Goal: Task Accomplishment & Management: Manage account settings

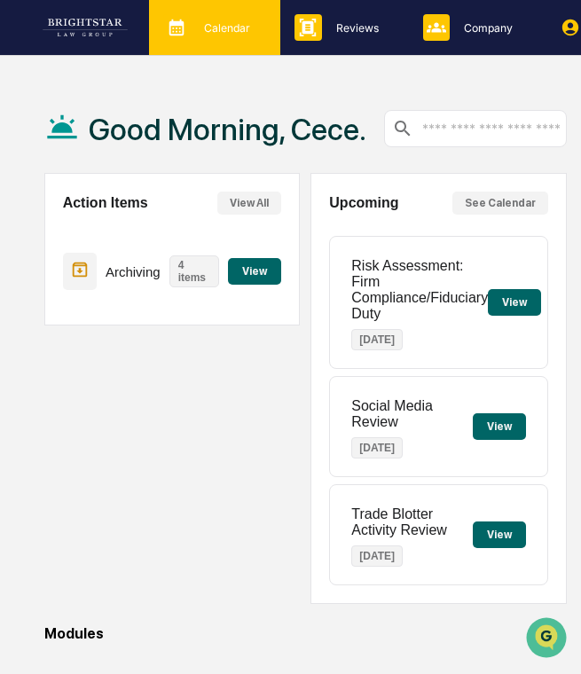
click at [179, 39] on icon at bounding box center [176, 27] width 27 height 27
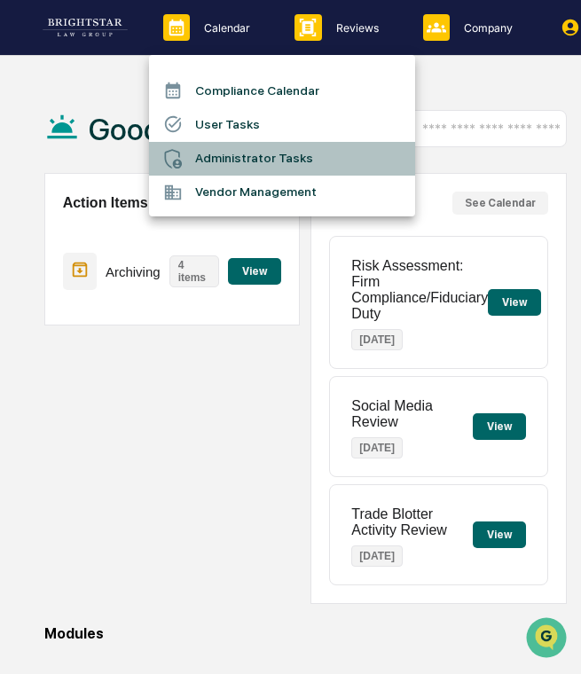
click at [232, 153] on li "Administrator Tasks" at bounding box center [282, 159] width 266 height 34
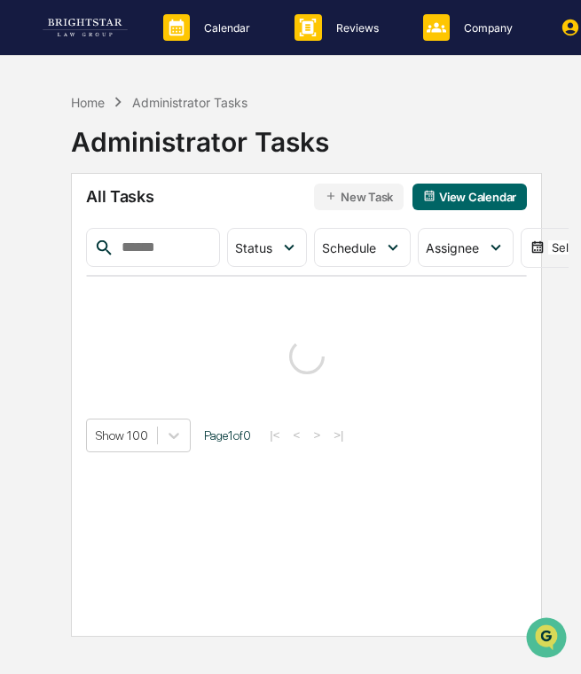
click at [15, 294] on div "Calendar Manage Tasks Reviews Approval Management Company People, Data, Setting…" at bounding box center [290, 379] width 581 height 758
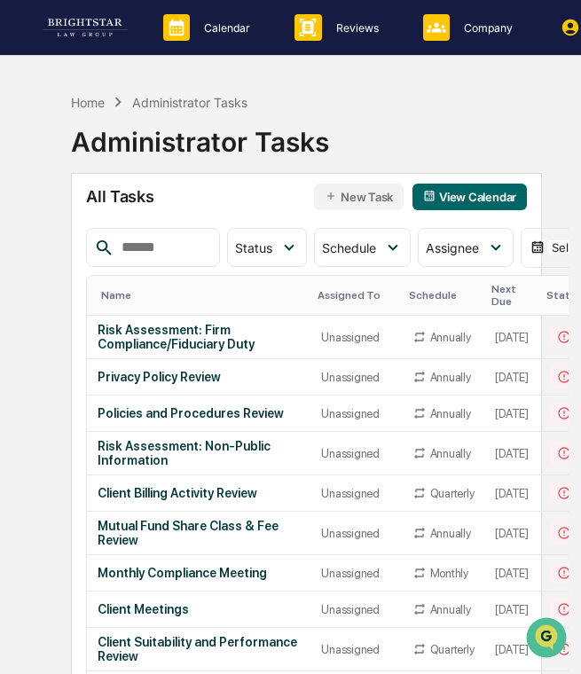
scroll to position [366, 0]
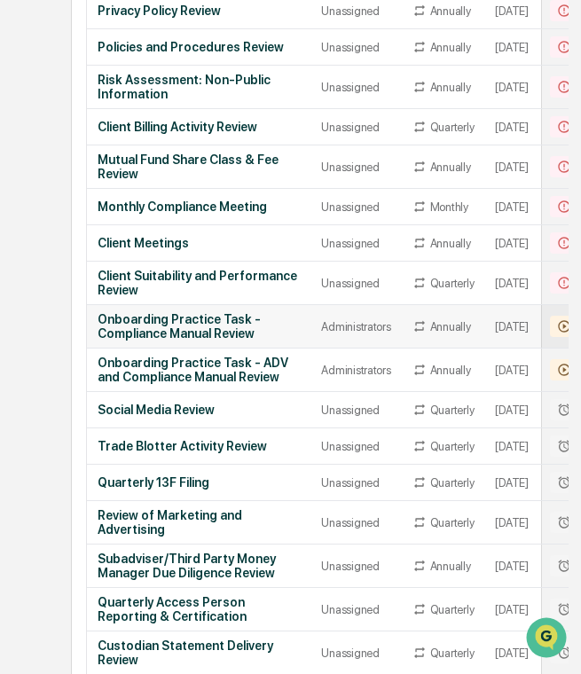
click at [215, 341] on div "Onboarding Practice Task - Compliance Manual Review" at bounding box center [199, 326] width 202 height 28
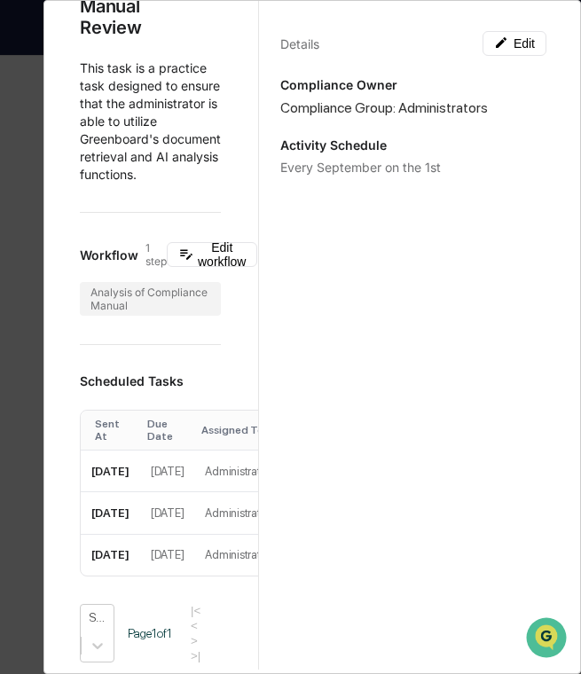
scroll to position [0, 0]
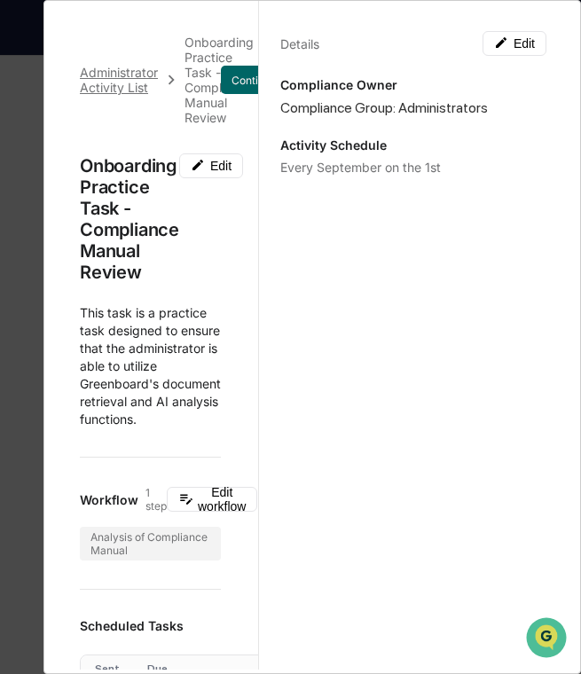
click at [130, 80] on div "Administrator Activity List" at bounding box center [119, 80] width 78 height 30
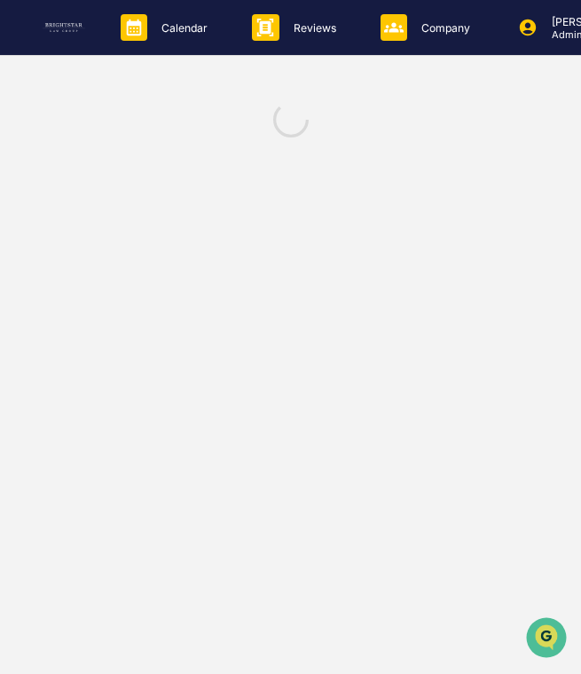
click at [130, 80] on div "Calendar Manage Tasks Reviews Approval Management Company People, Data, Setting…" at bounding box center [290, 337] width 581 height 674
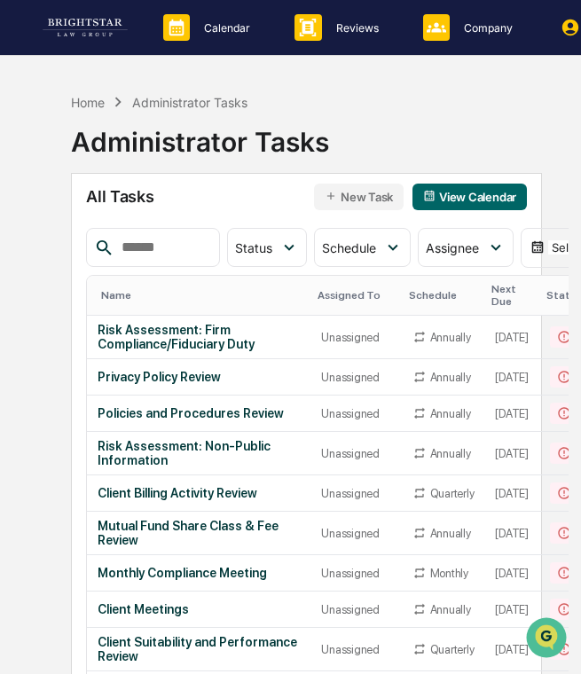
scroll to position [366, 0]
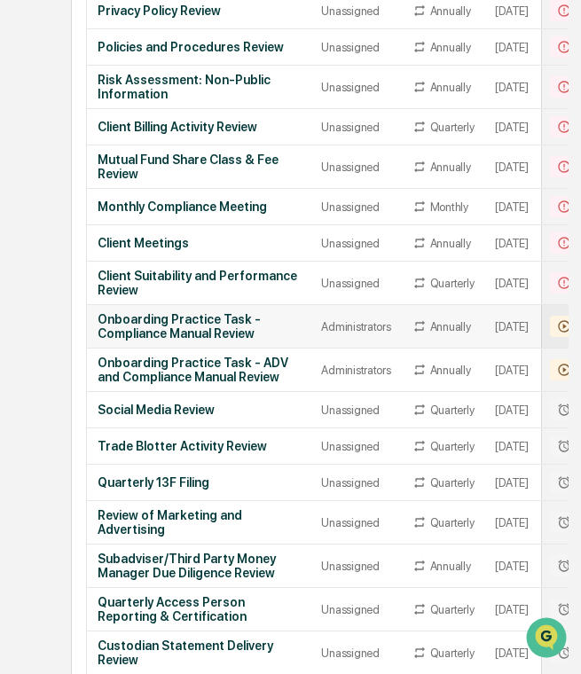
click at [203, 329] on div "Onboarding Practice Task - Compliance Manual Review" at bounding box center [199, 326] width 202 height 28
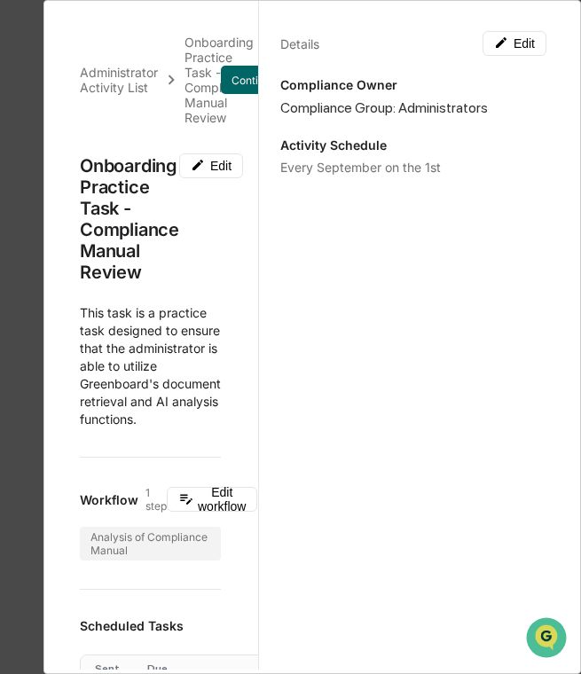
click at [124, 166] on div "Onboarding Practice Task - Compliance Manual Review" at bounding box center [129, 219] width 99 height 128
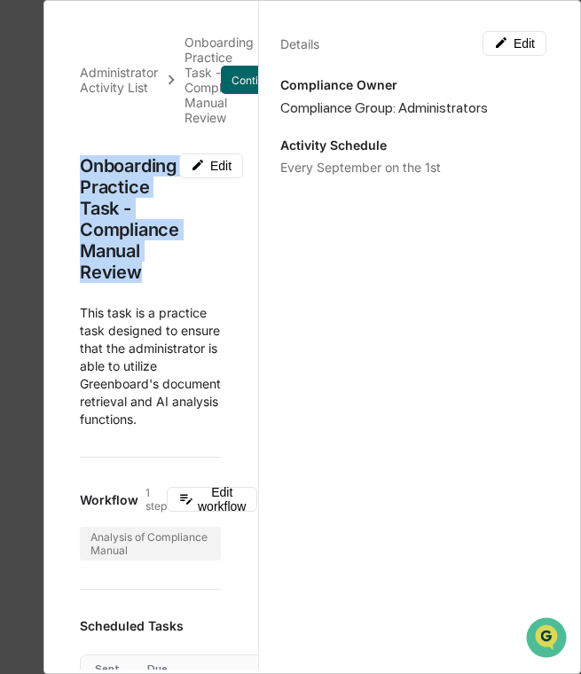
click at [124, 166] on div "Onboarding Practice Task - Compliance Manual Review" at bounding box center [129, 219] width 99 height 128
copy div "Onboarding Practice Task - Compliance Manual Review"
click at [175, 338] on span "This task is a practice task designed to ensure that the administrator is able …" at bounding box center [150, 366] width 141 height 122
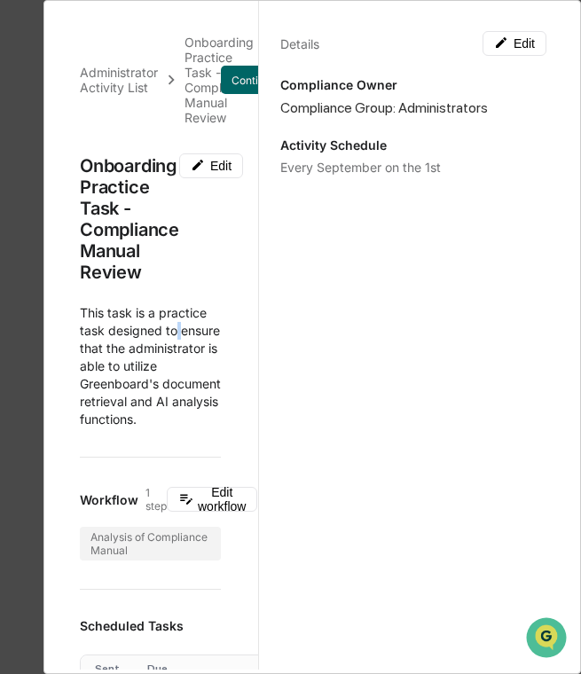
click at [175, 338] on span "This task is a practice task designed to ensure that the administrator is able …" at bounding box center [150, 366] width 141 height 122
copy div
click at [225, 501] on button "Edit workflow" at bounding box center [212, 499] width 90 height 25
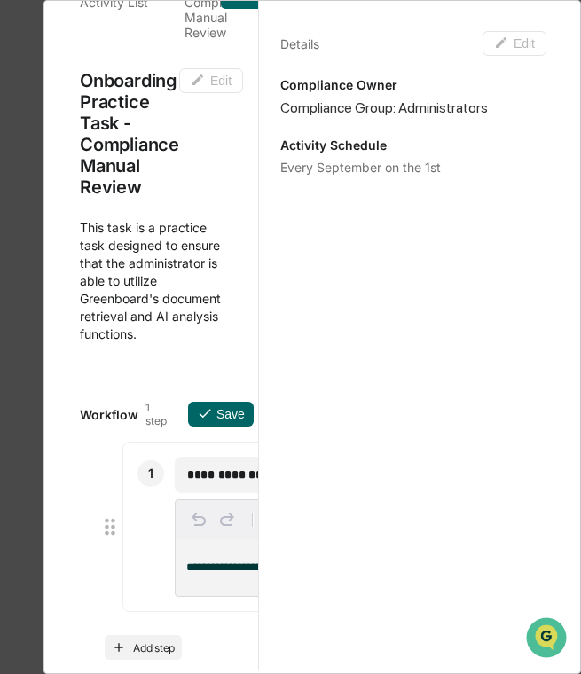
scroll to position [120, 0]
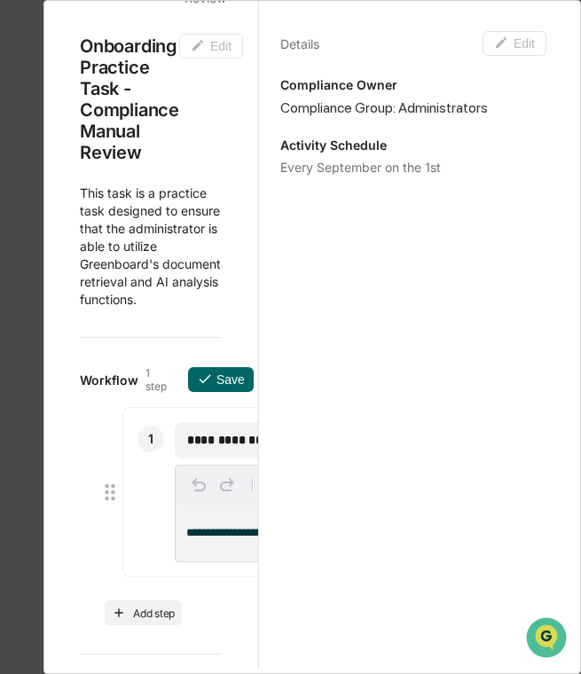
click at [216, 441] on input "**********" at bounding box center [312, 440] width 251 height 18
click at [215, 525] on div "**********" at bounding box center [451, 533] width 550 height 57
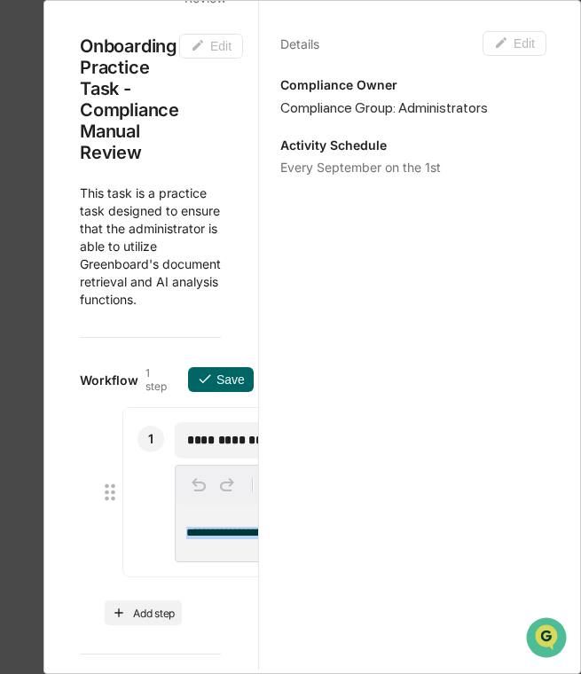
click at [215, 525] on div "**********" at bounding box center [451, 533] width 550 height 57
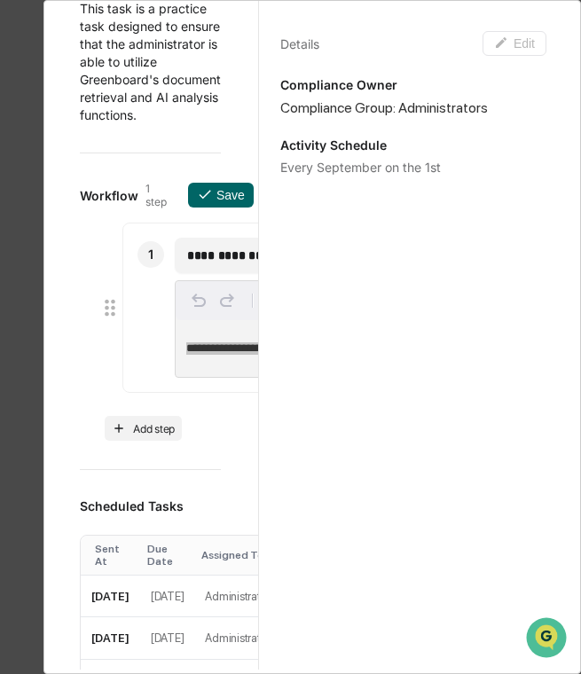
scroll to position [353, 0]
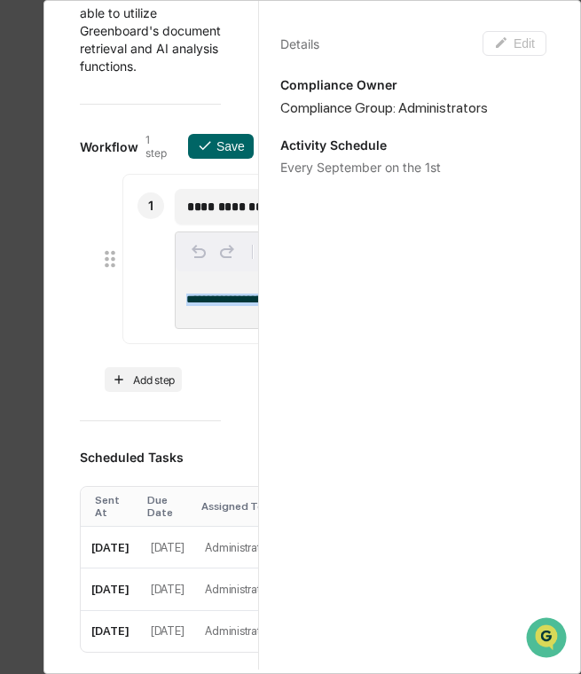
click at [374, 167] on div "Every September on the 1st" at bounding box center [413, 167] width 266 height 15
